Goal: Check status: Check status

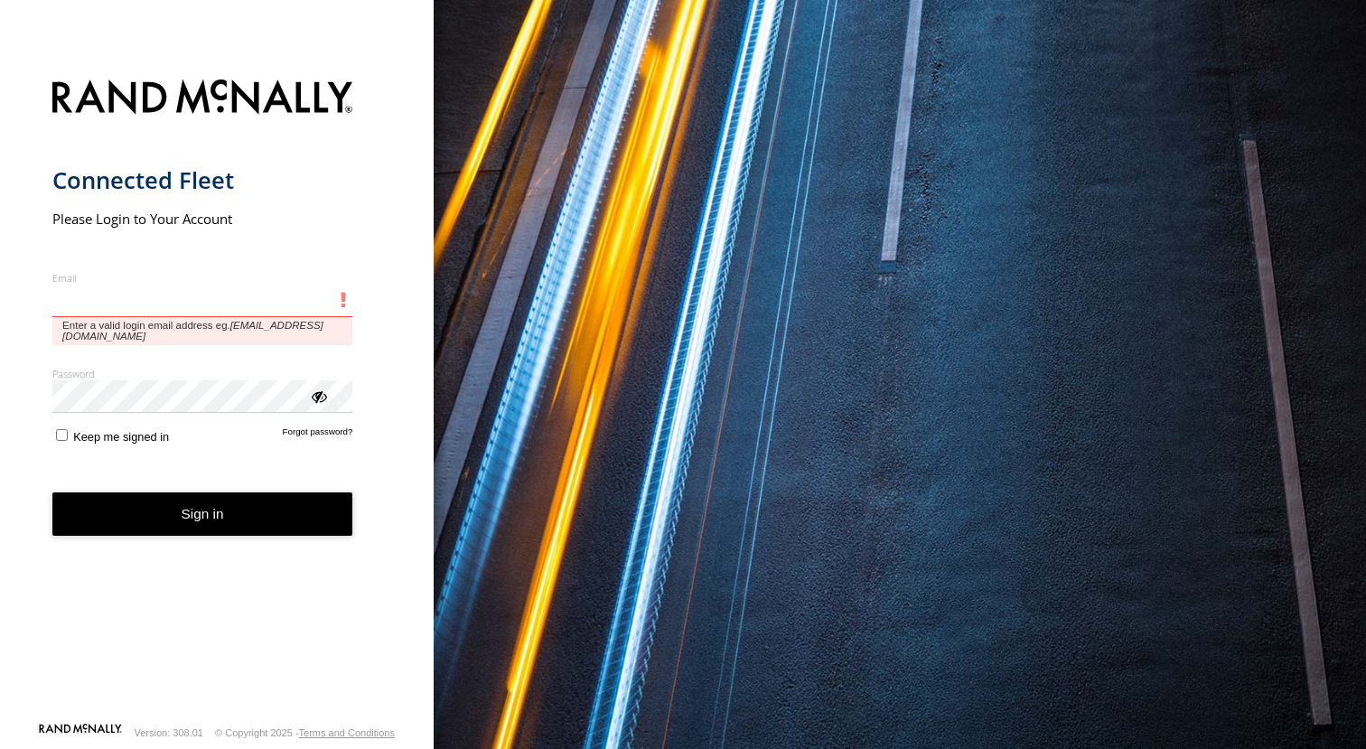
type input "**********"
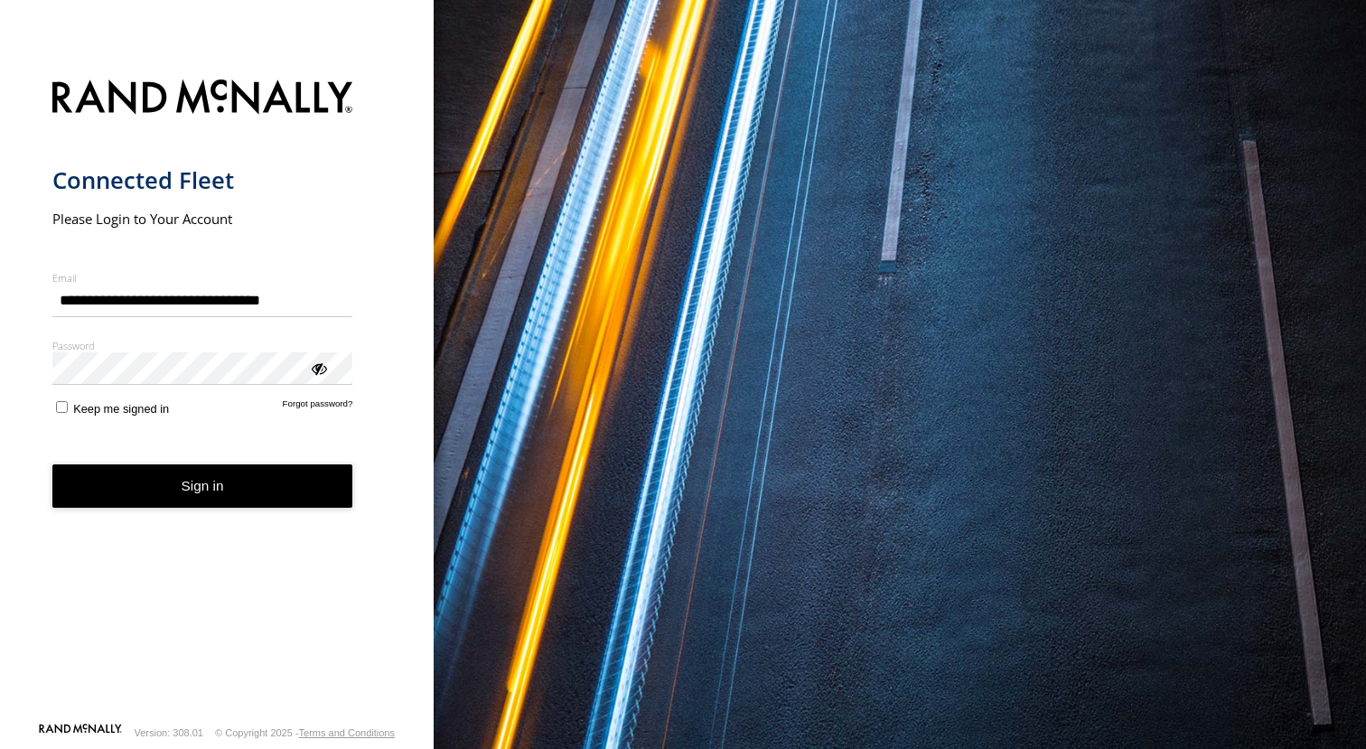
click at [221, 479] on button "Sign in" at bounding box center [202, 486] width 301 height 44
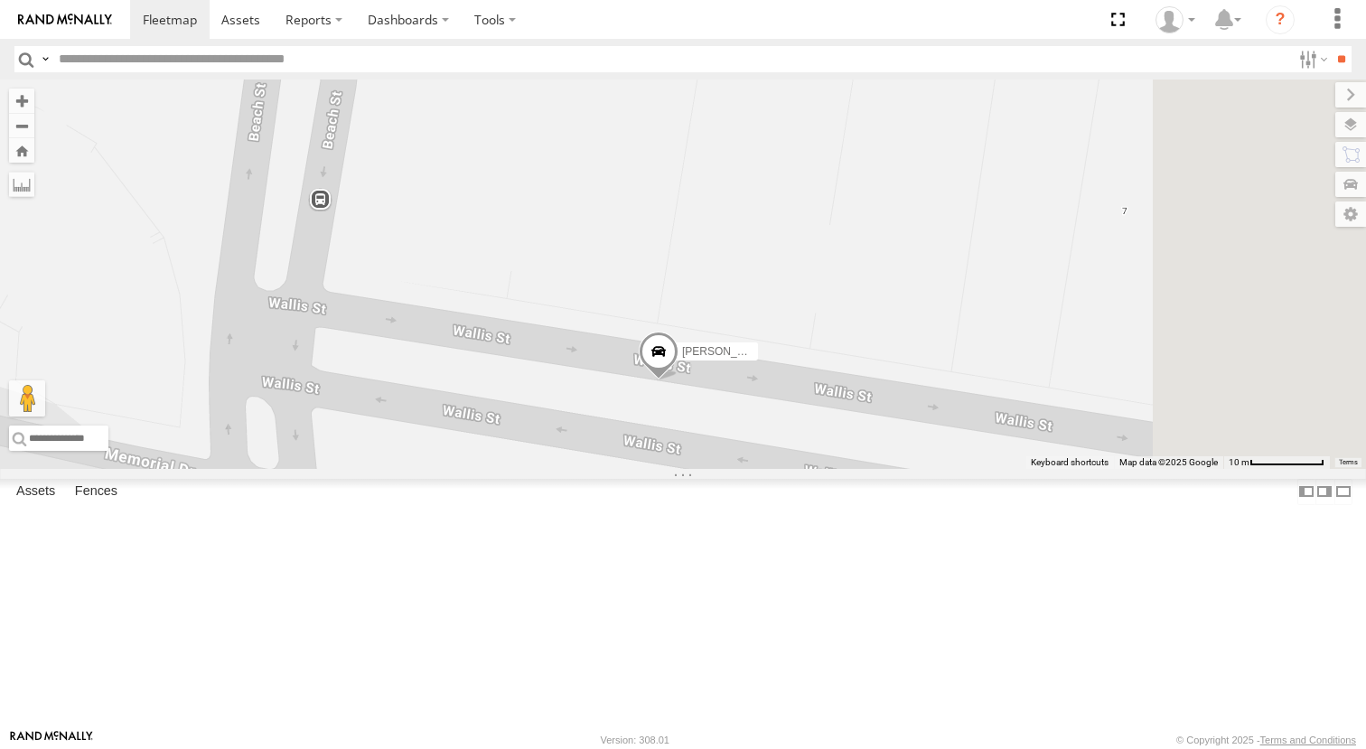
click at [679, 380] on span at bounding box center [659, 356] width 40 height 49
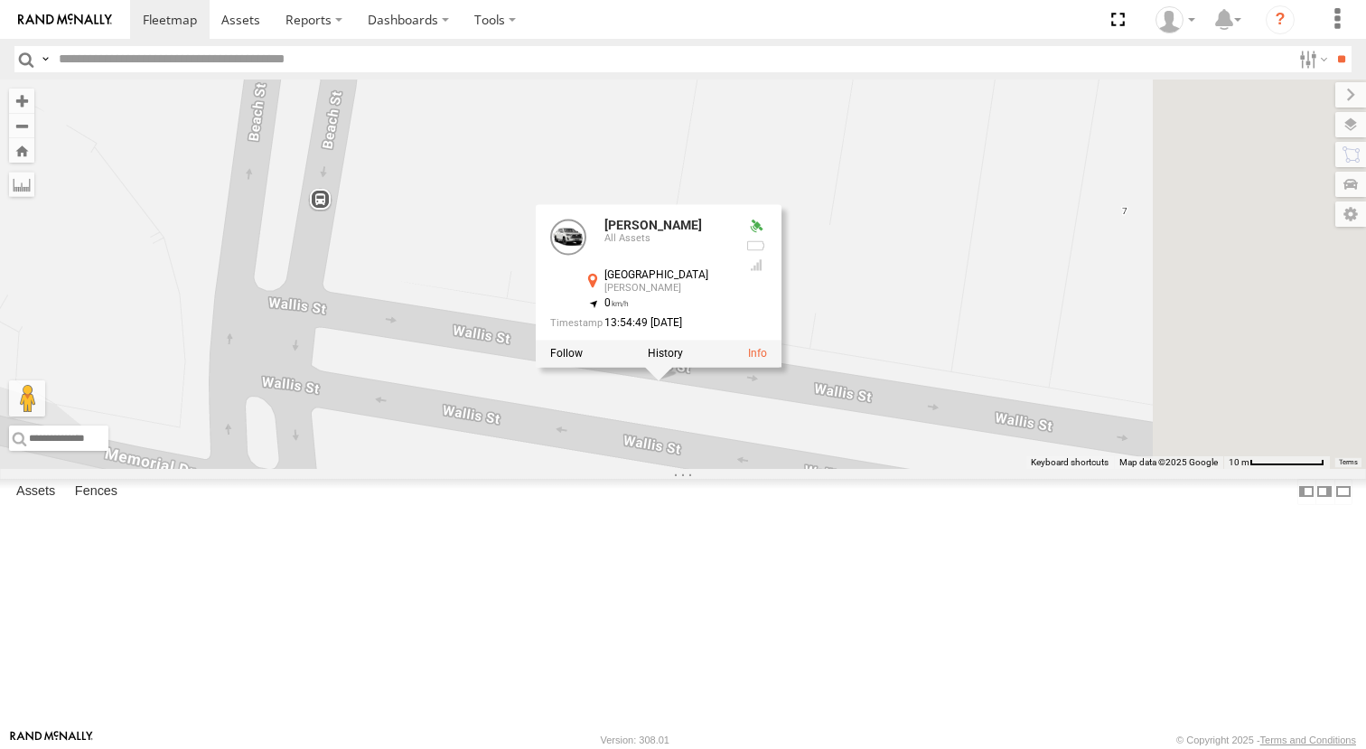
scroll to position [323, 0]
click at [0, 0] on div "[PERSON_NAME]" at bounding box center [0, 0] width 0 height 0
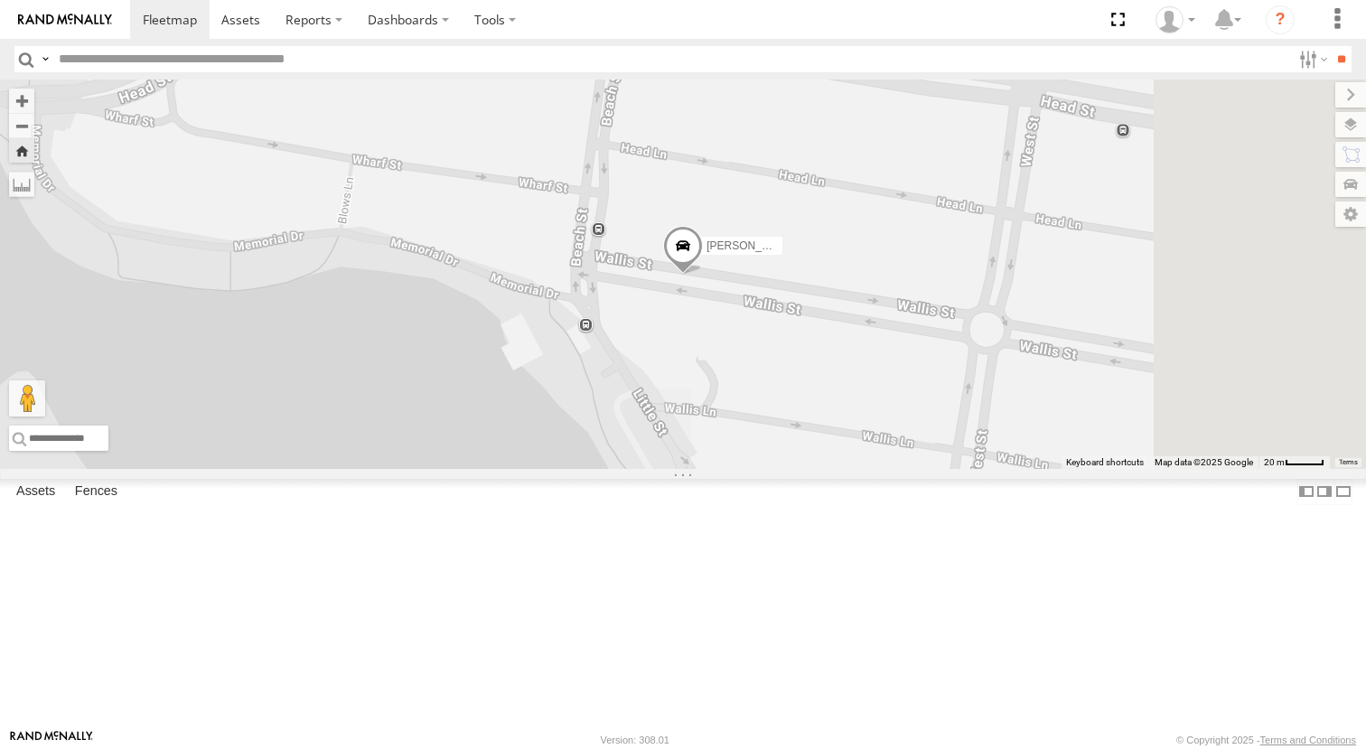
click at [0, 0] on span at bounding box center [0, 0] width 0 height 0
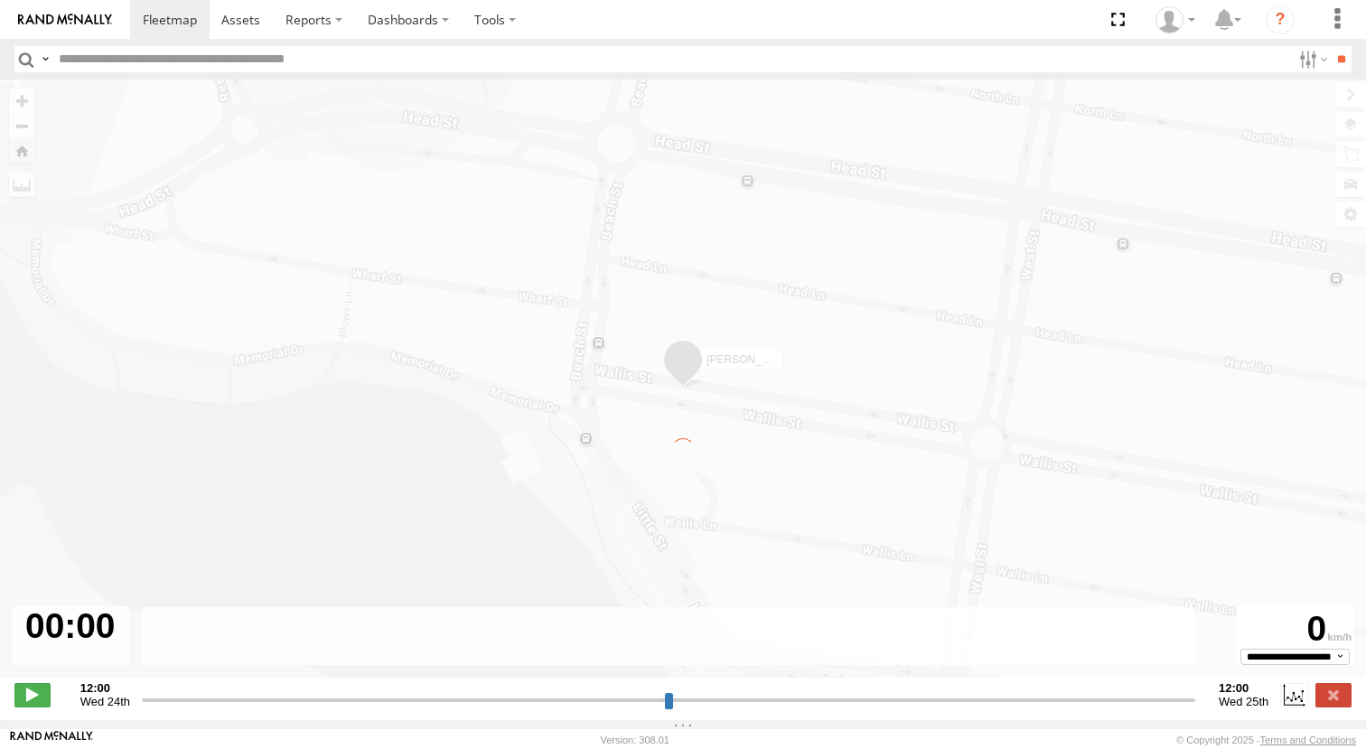
type input "**********"
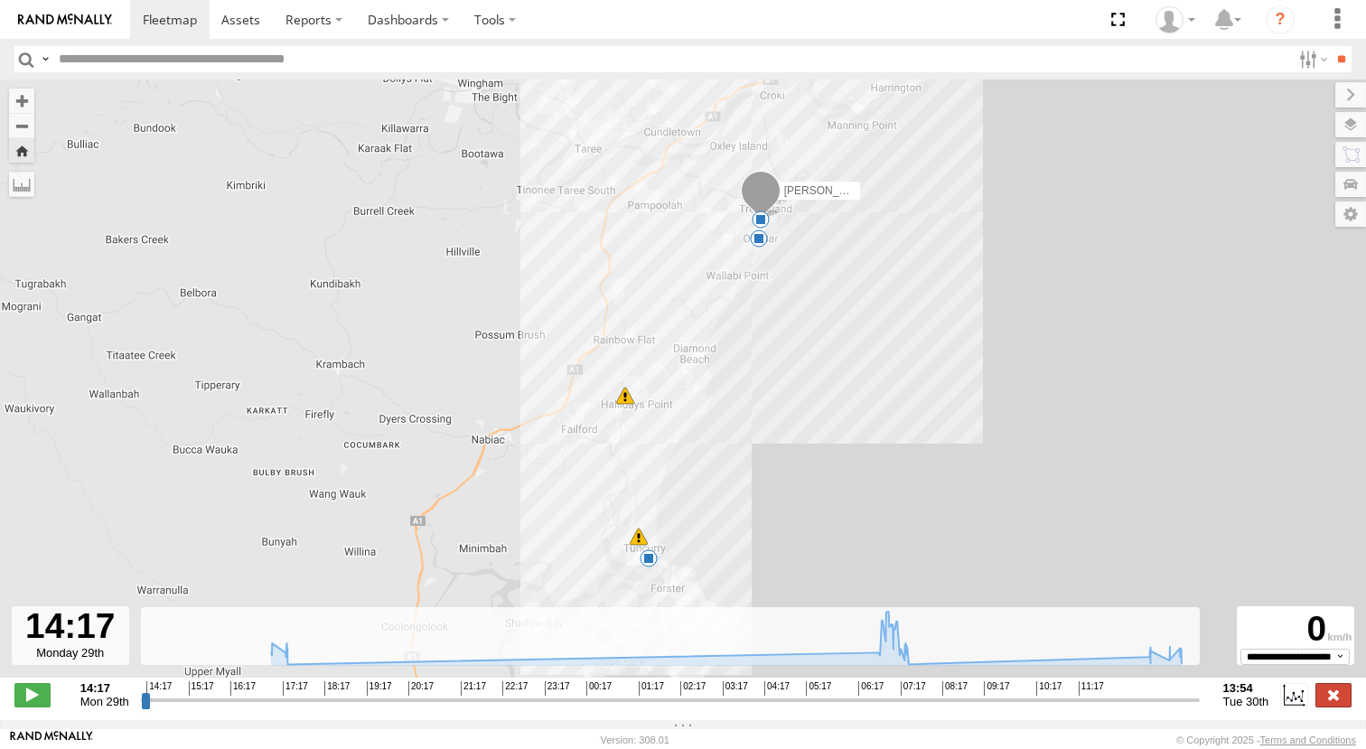
click at [1332, 703] on label at bounding box center [1334, 694] width 36 height 23
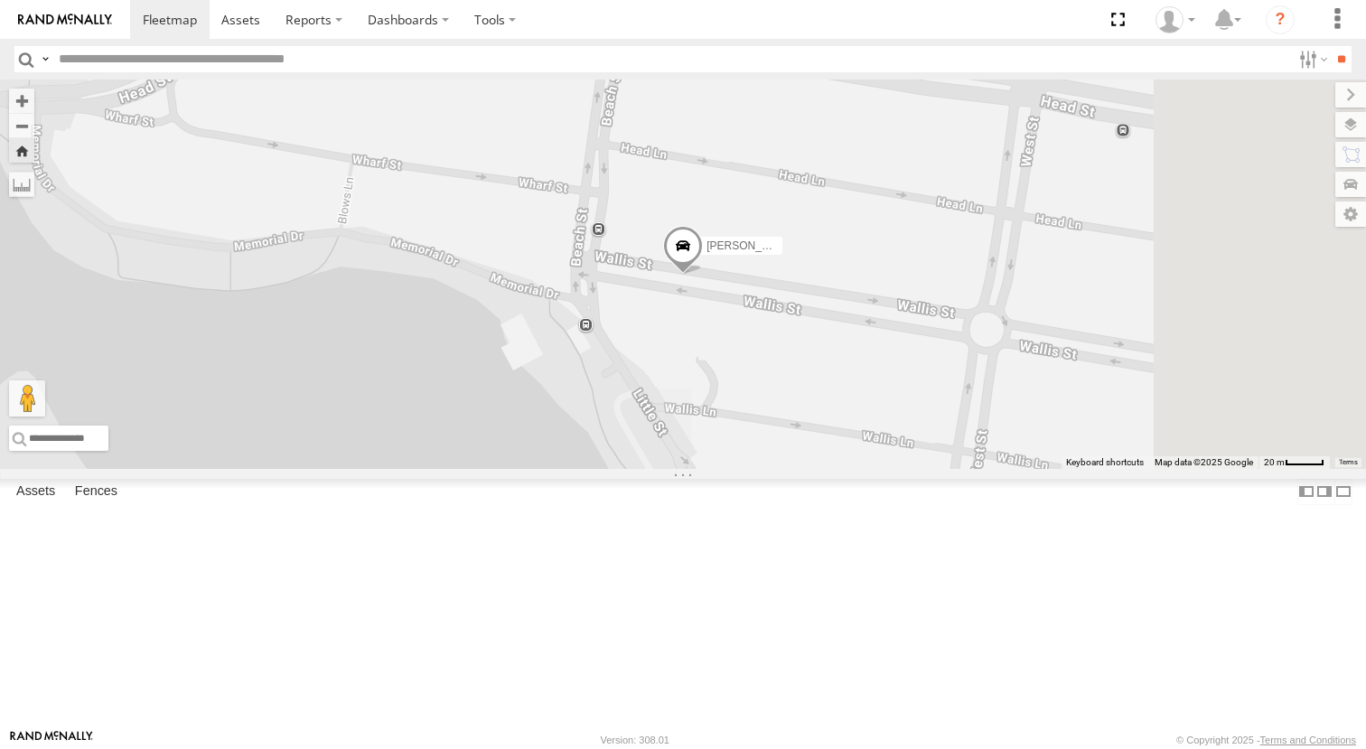
click at [0, 0] on div "[PERSON_NAME]" at bounding box center [0, 0] width 0 height 0
click at [0, 0] on link at bounding box center [0, 0] width 0 height 0
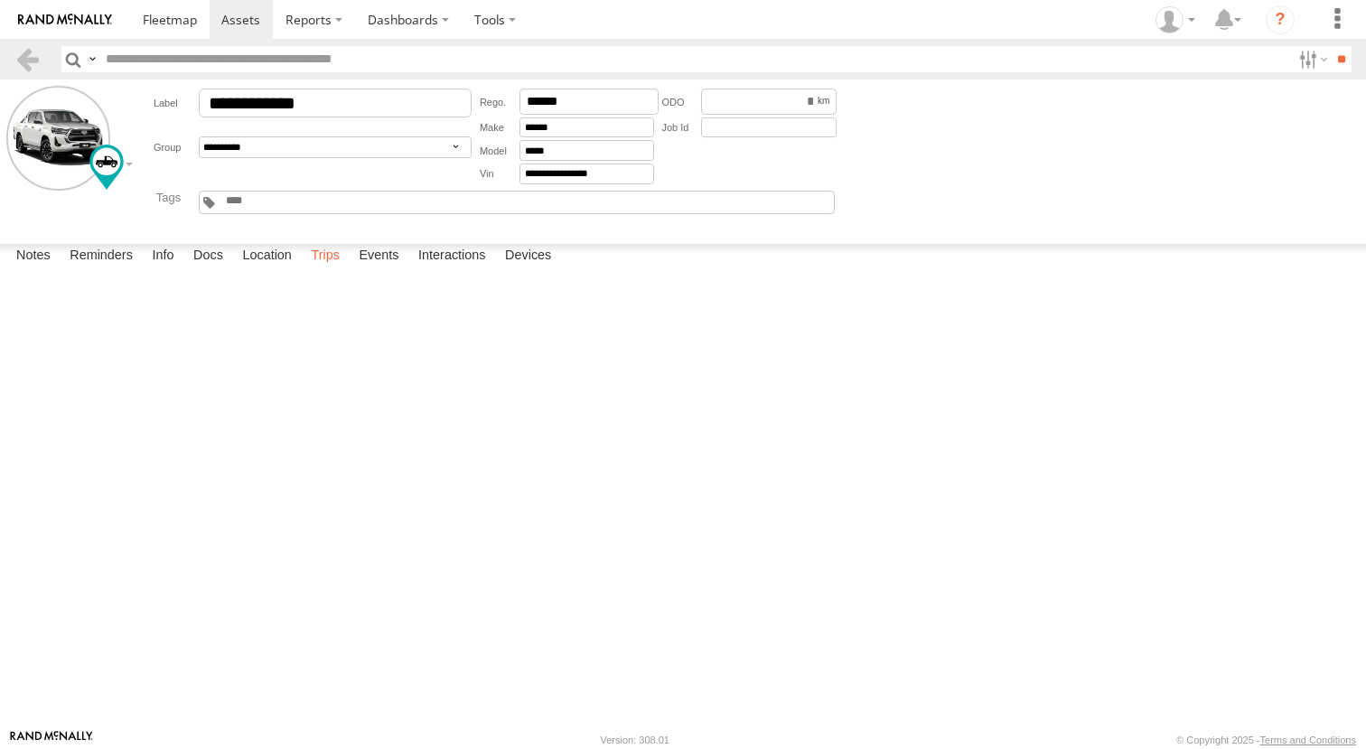
click at [335, 269] on label "Trips" at bounding box center [325, 256] width 47 height 25
click at [28, 61] on link at bounding box center [27, 59] width 26 height 26
